Goal: Information Seeking & Learning: Learn about a topic

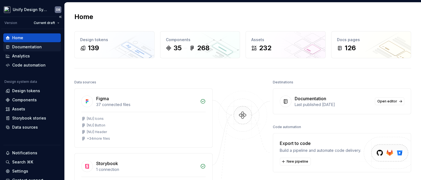
click at [33, 47] on div "Documentation" at bounding box center [27, 47] width 30 height 6
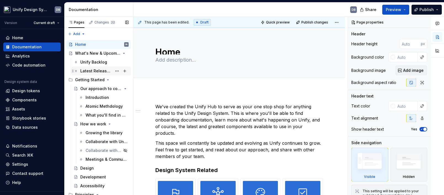
click at [97, 71] on div "Latest Release Notes" at bounding box center [96, 71] width 32 height 6
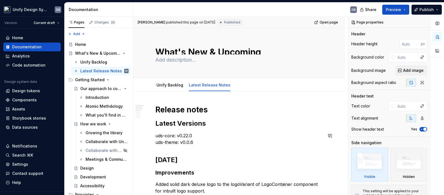
scroll to position [31, 0]
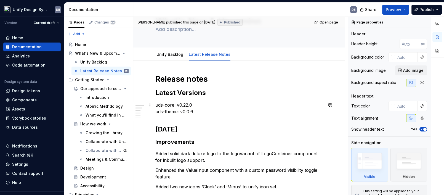
type textarea "*"
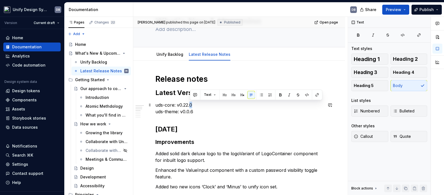
click at [192, 104] on p "uds-core: v0.22.0 uds-theme: v0.0.6" at bounding box center [240, 108] width 168 height 13
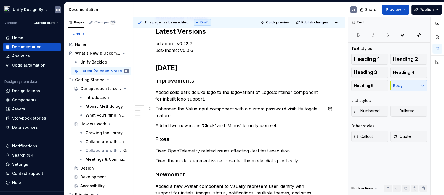
scroll to position [61, 0]
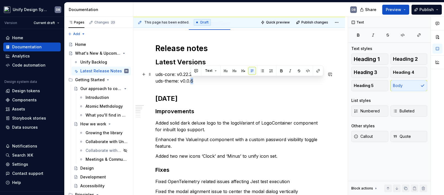
click at [193, 81] on p "uds-core: v0.22.2 uds-theme: v0.0.6" at bounding box center [240, 77] width 168 height 13
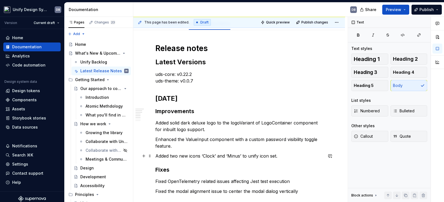
click at [283, 157] on p "Added two new icons ‘Clock’ and ‘Minus’ to unify icon set." at bounding box center [240, 156] width 168 height 7
click at [156, 123] on p "Added solid dark deluxe logo to the logoVariant of LogoContainer component for …" at bounding box center [240, 126] width 168 height 13
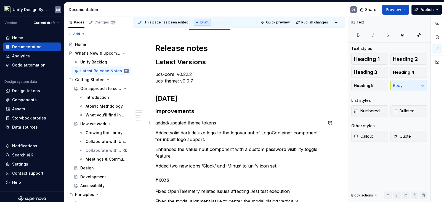
click at [158, 123] on p "added/updated theme tokens" at bounding box center [240, 123] width 168 height 7
click at [231, 121] on p "Added/updated theme tokens" at bounding box center [240, 123] width 168 height 7
drag, startPoint x: 156, startPoint y: 123, endPoint x: 164, endPoint y: 123, distance: 8.8
click at [156, 123] on p "Added/updated theme tokens." at bounding box center [240, 123] width 168 height 7
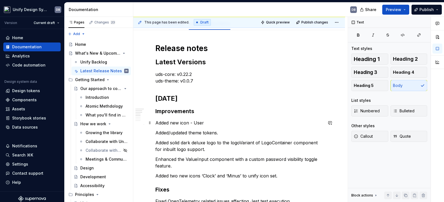
click at [217, 123] on p "Added new icon - User" at bounding box center [240, 123] width 168 height 7
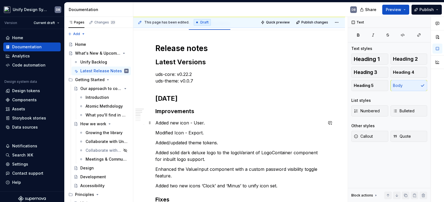
click at [157, 123] on p "Added new icon - User." at bounding box center [240, 123] width 168 height 7
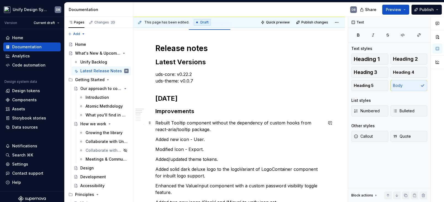
click at [171, 123] on p "Rebuilt Tooltip component without the dependency of custom hooks from react-ari…" at bounding box center [240, 126] width 168 height 13
click at [215, 131] on p "Rebuilt Tooltip component without the dependency of custom hooks from react-ari…" at bounding box center [240, 126] width 168 height 13
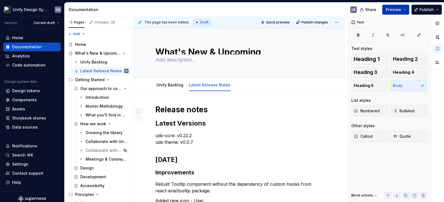
click at [406, 9] on button "Preview" at bounding box center [396, 10] width 27 height 10
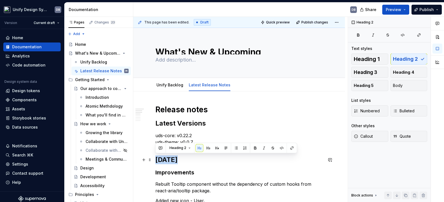
drag, startPoint x: 157, startPoint y: 161, endPoint x: 179, endPoint y: 161, distance: 22.1
click at [179, 161] on h2 "[DATE]" at bounding box center [240, 160] width 168 height 9
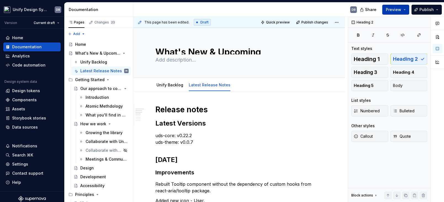
click at [406, 12] on button "Preview" at bounding box center [396, 10] width 27 height 10
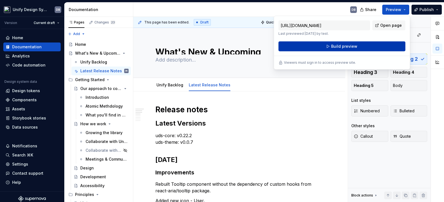
click at [351, 45] on span "Build preview" at bounding box center [344, 47] width 26 height 6
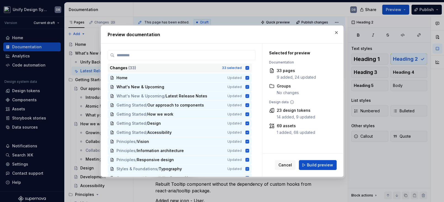
click at [248, 68] on icon at bounding box center [248, 68] width 4 height 4
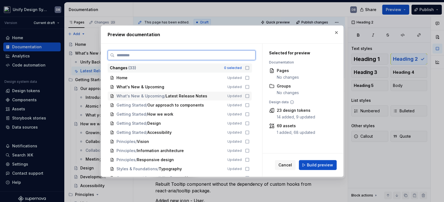
click at [247, 96] on icon at bounding box center [247, 96] width 4 height 4
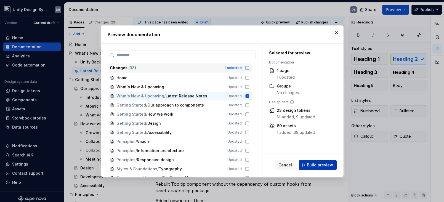
click at [317, 164] on span "Build preview" at bounding box center [320, 165] width 26 height 6
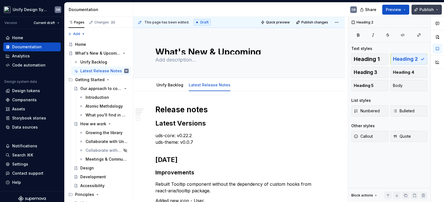
click at [420, 11] on button "Publish" at bounding box center [427, 10] width 30 height 10
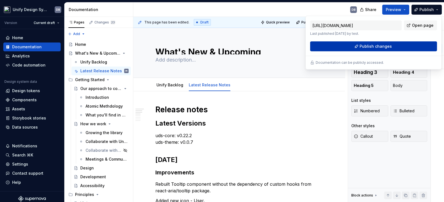
click at [373, 47] on span "Publish changes" at bounding box center [376, 47] width 32 height 6
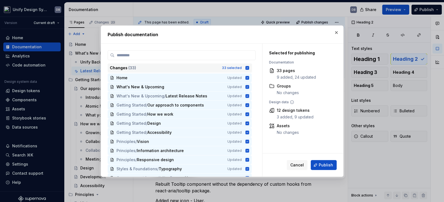
click at [246, 67] on icon at bounding box center [248, 68] width 4 height 4
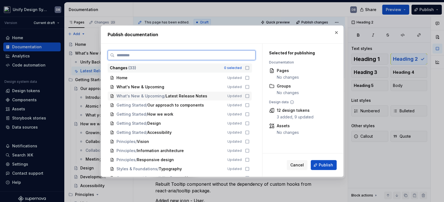
click at [246, 96] on icon at bounding box center [247, 96] width 4 height 4
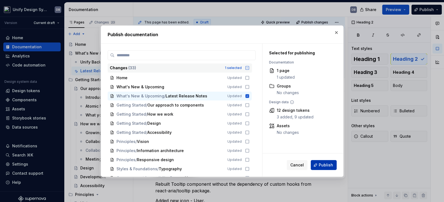
click at [327, 166] on span "Publish" at bounding box center [326, 165] width 14 height 6
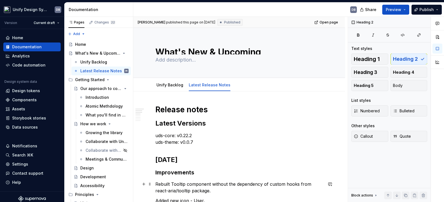
type textarea "*"
